Goal: Go to known website

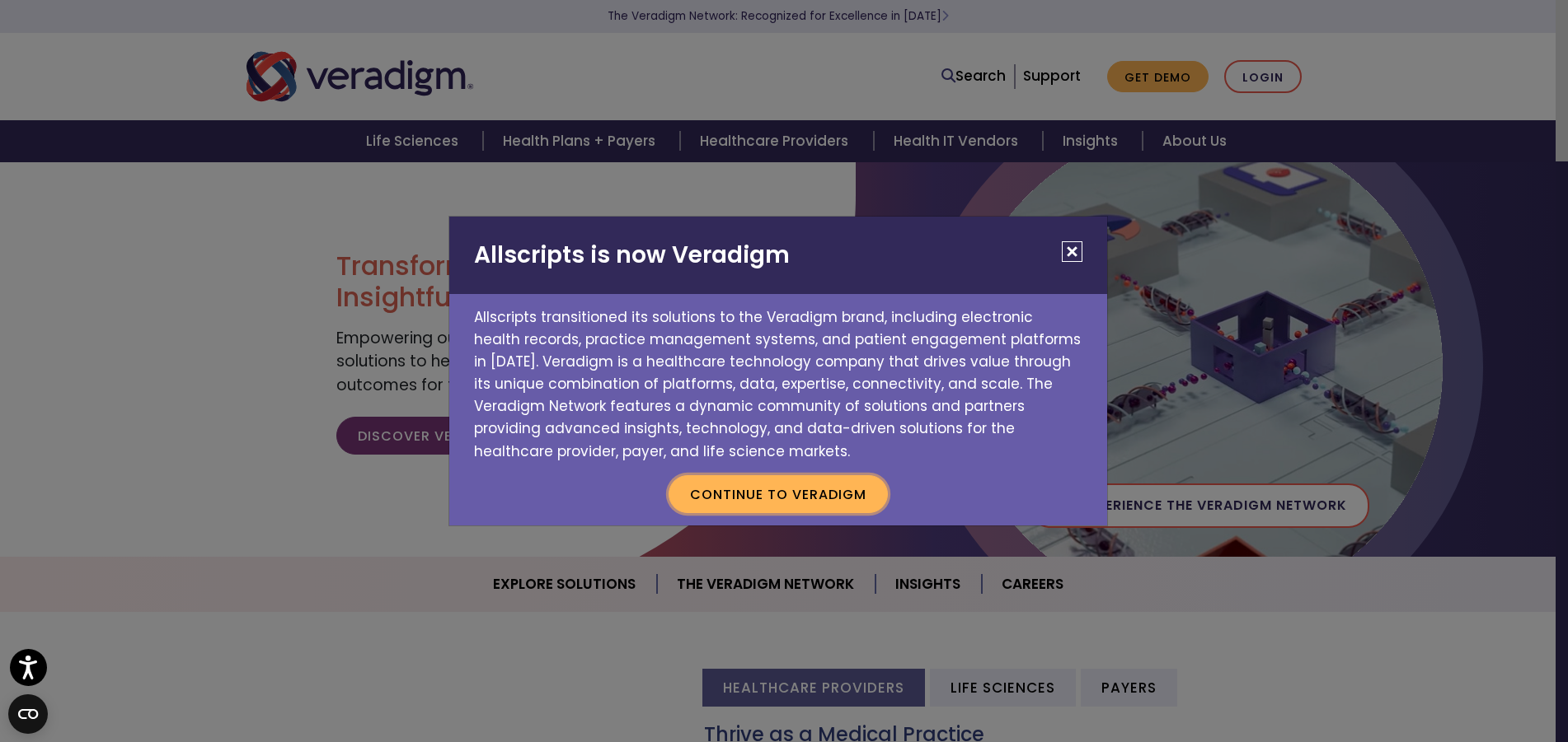
drag, startPoint x: 795, startPoint y: 497, endPoint x: 881, endPoint y: 461, distance: 93.2
click at [795, 497] on button "Continue to Veradigm" at bounding box center [778, 494] width 219 height 38
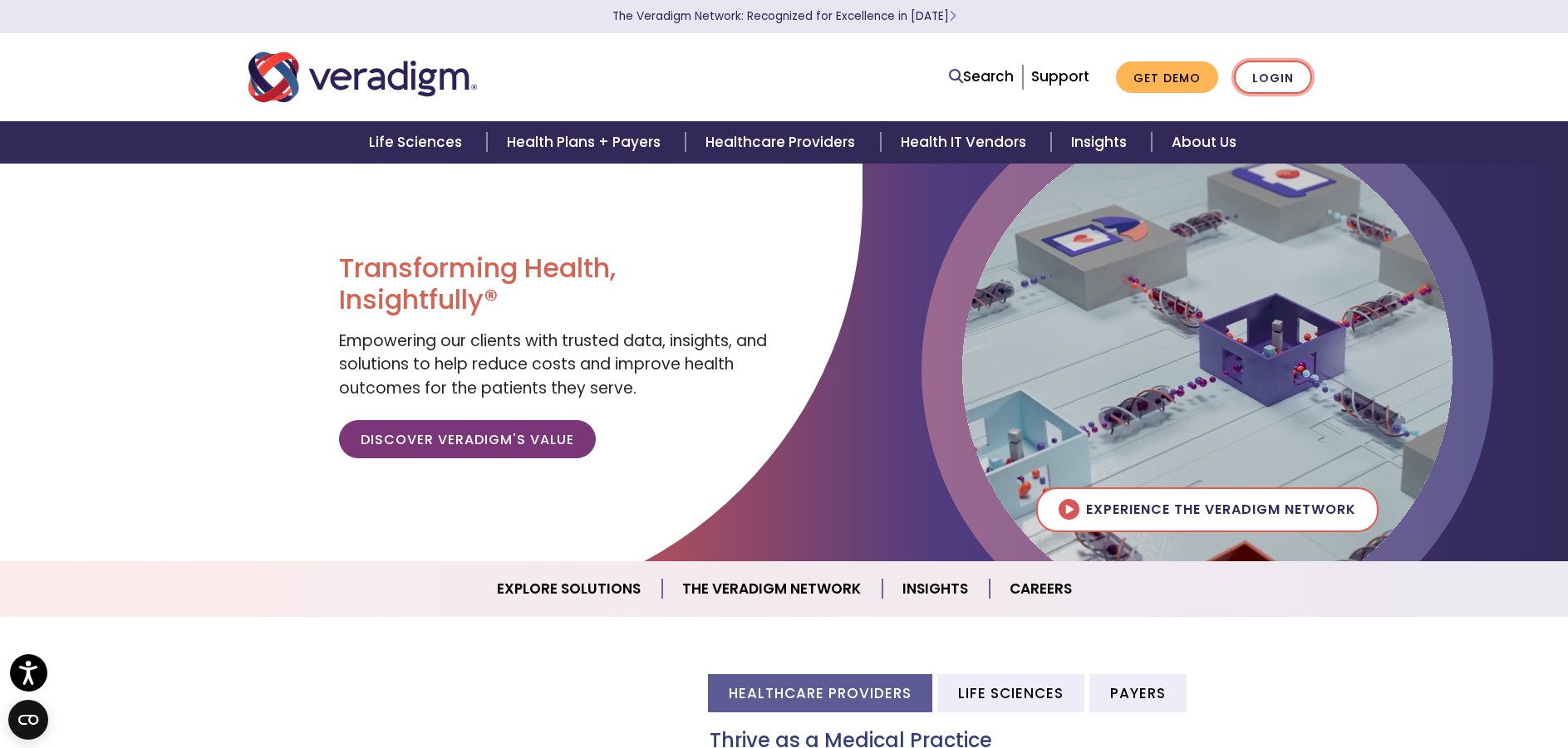
click at [1285, 75] on link "Login" at bounding box center [1273, 78] width 78 height 34
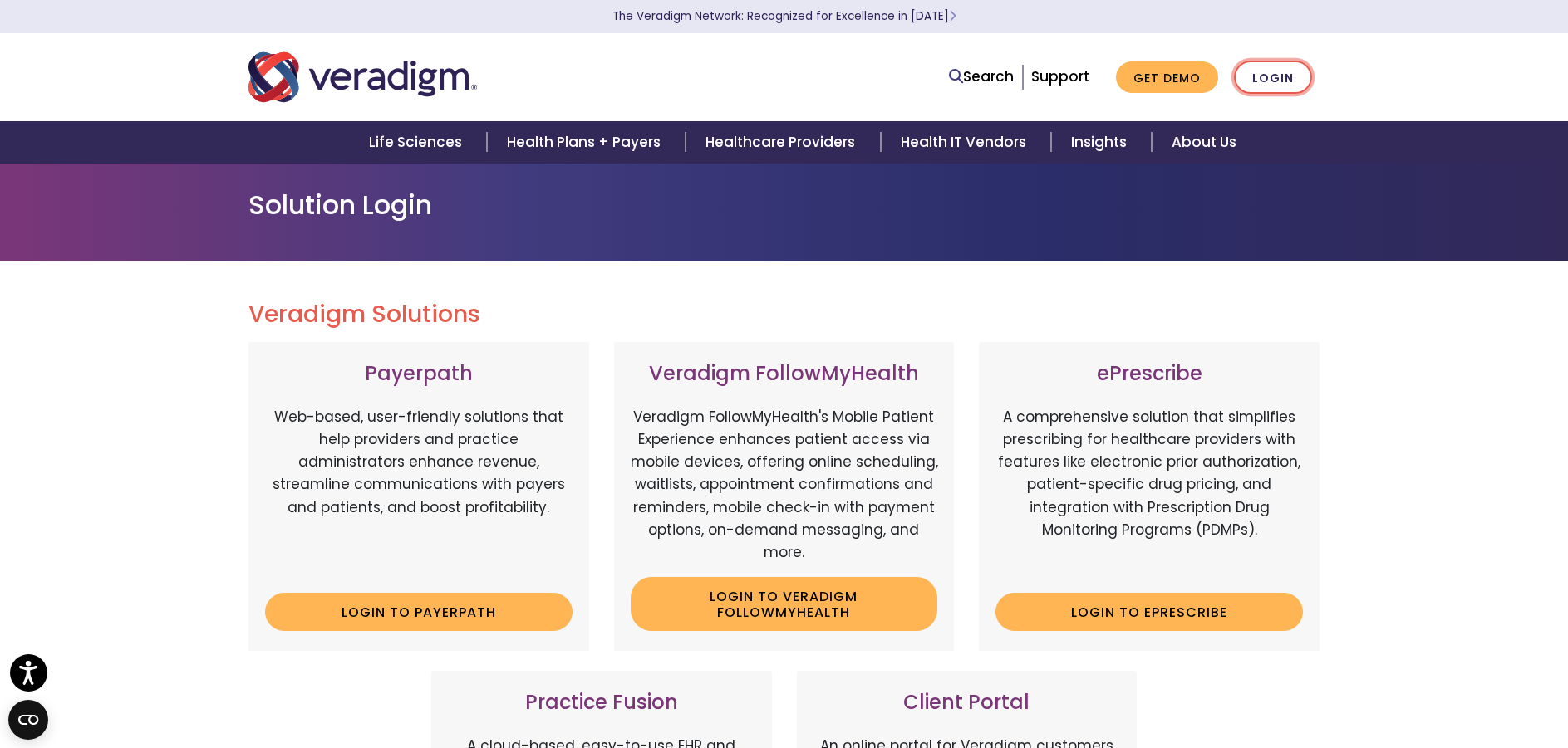
click at [1279, 77] on link "Login" at bounding box center [1273, 78] width 78 height 34
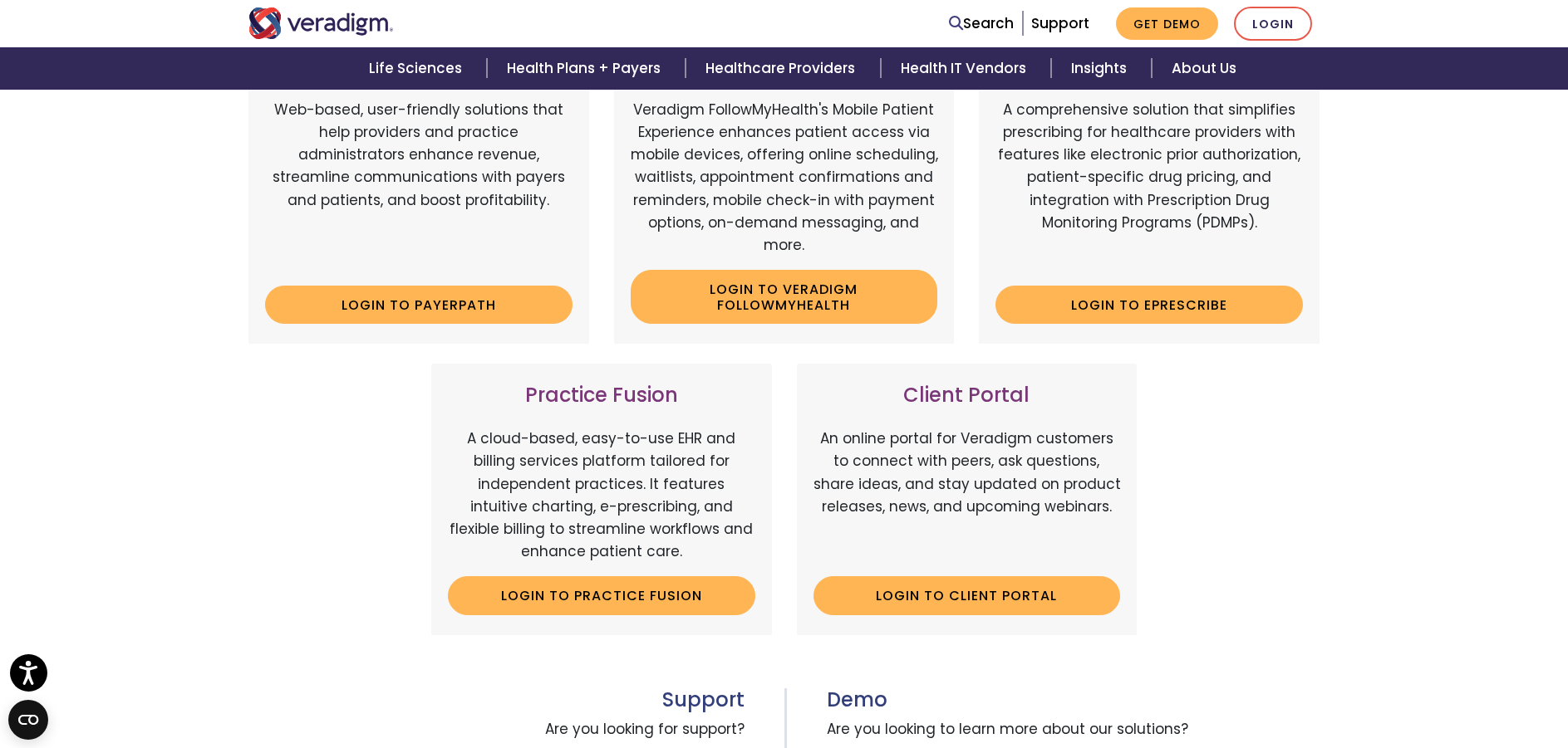
scroll to position [416, 0]
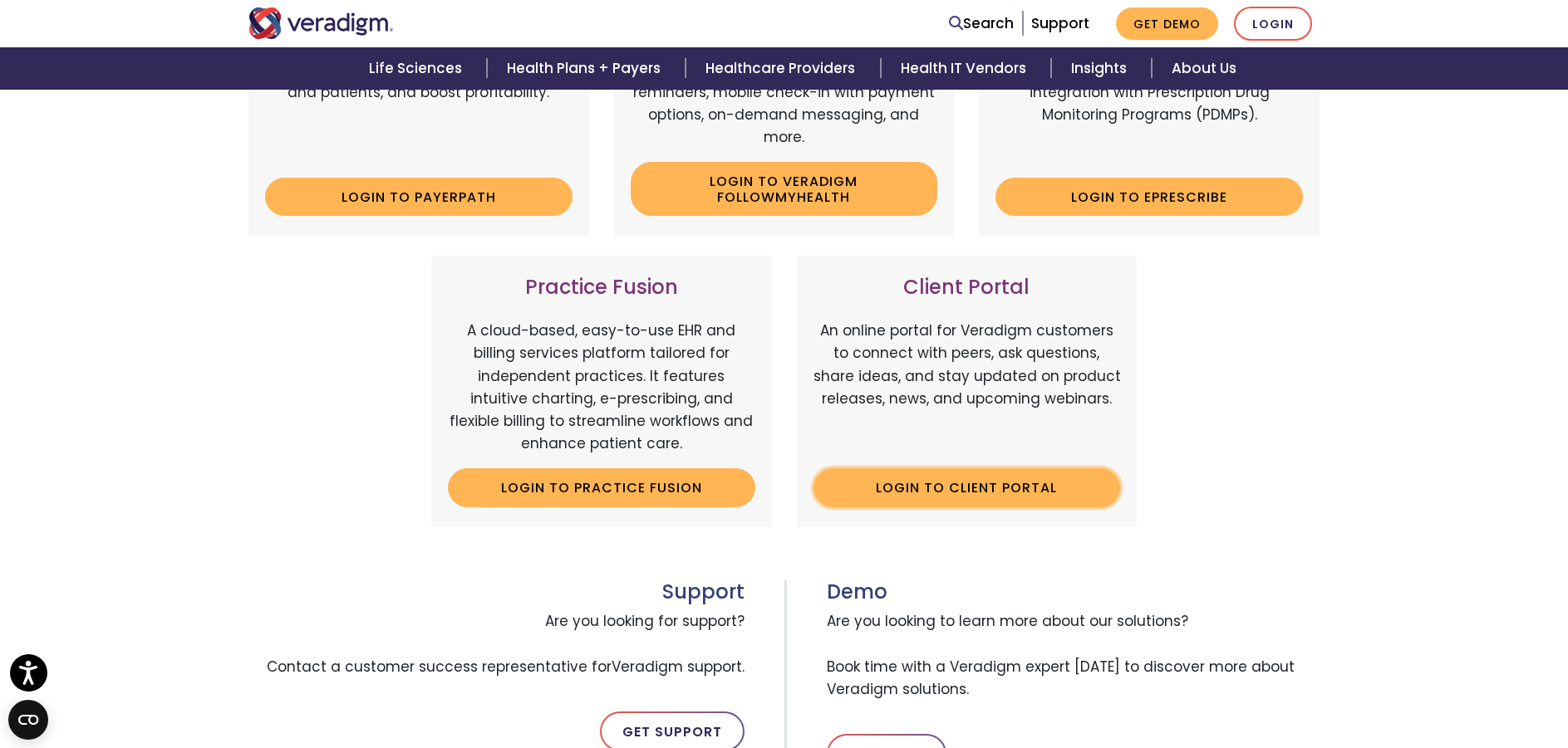
click at [971, 495] on link "Login to Client Portal" at bounding box center [967, 487] width 307 height 38
